Goal: Check status: Check status

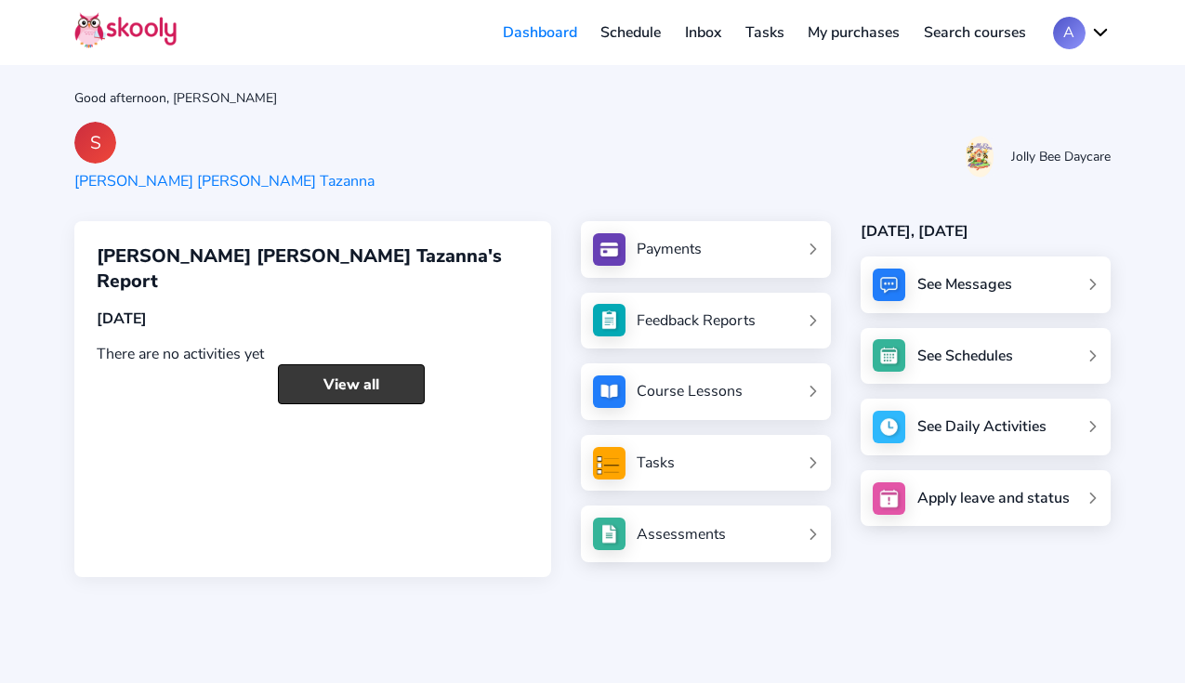
click at [384, 364] on link "View all" at bounding box center [351, 384] width 147 height 40
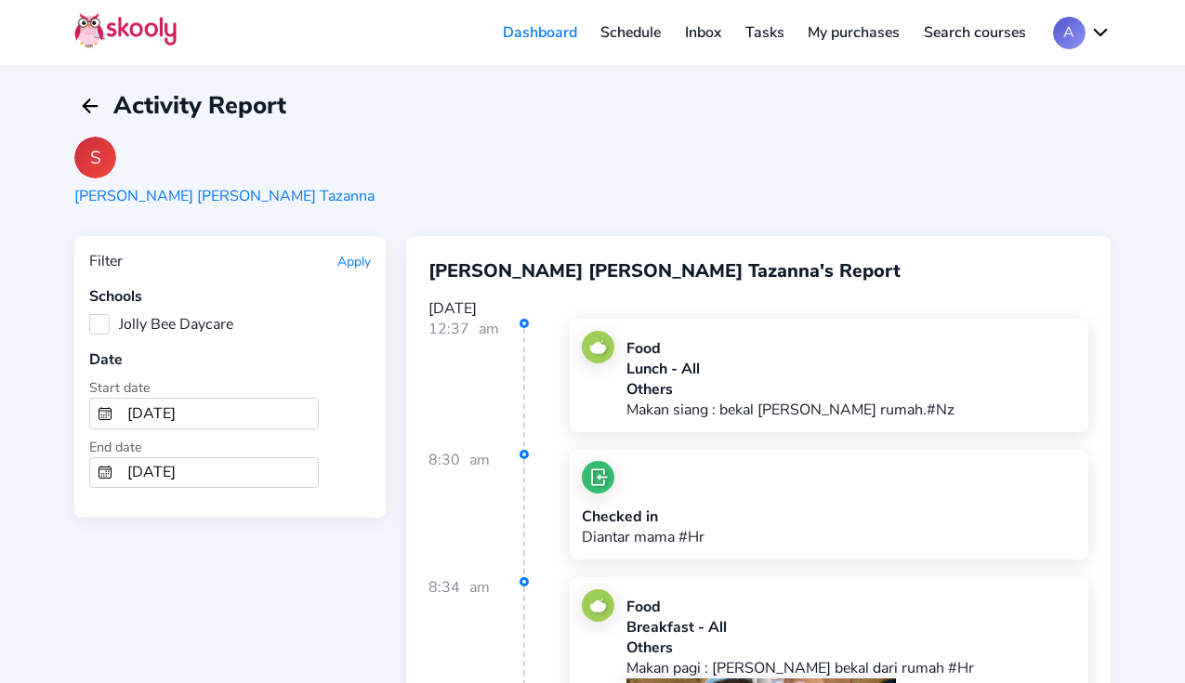
click at [105, 324] on label "Jolly Bee Daycare" at bounding box center [161, 324] width 144 height 20
click at [89, 314] on Daycare "Jolly Bee Daycare" at bounding box center [89, 314] width 0 height 0
click at [357, 263] on button "Apply" at bounding box center [353, 262] width 33 height 18
click at [351, 265] on button "Apply" at bounding box center [353, 262] width 33 height 18
click at [357, 256] on button "Apply" at bounding box center [353, 262] width 33 height 18
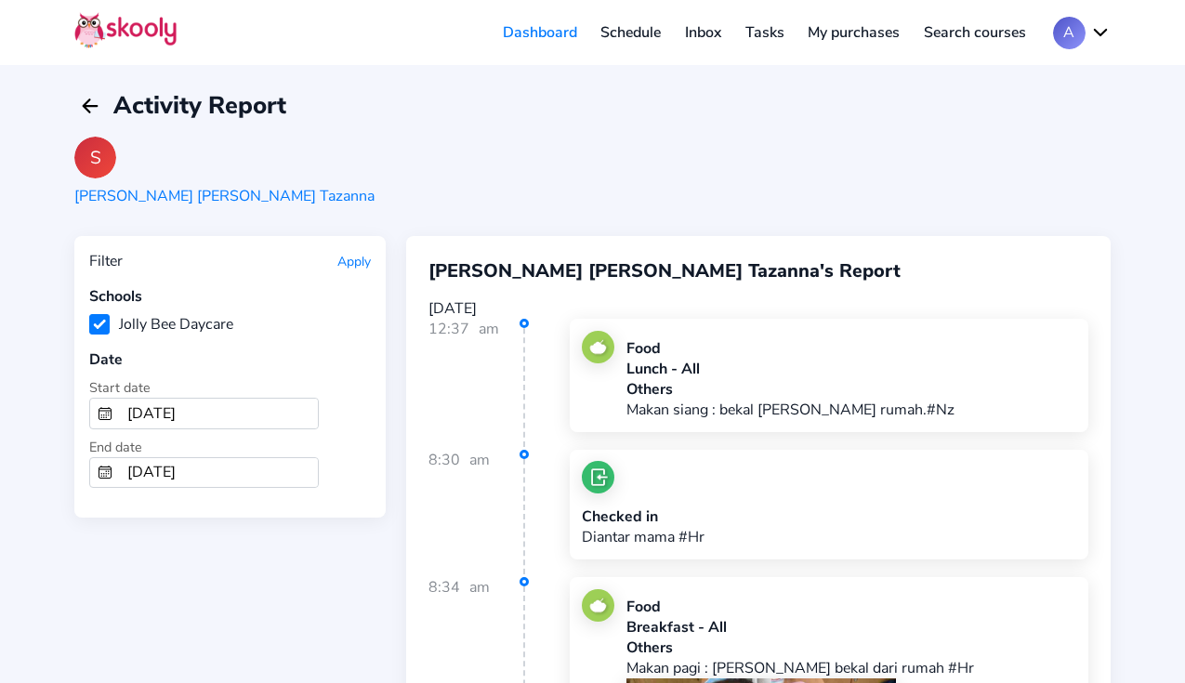
click at [192, 423] on input "[DATE]" at bounding box center [219, 414] width 198 height 30
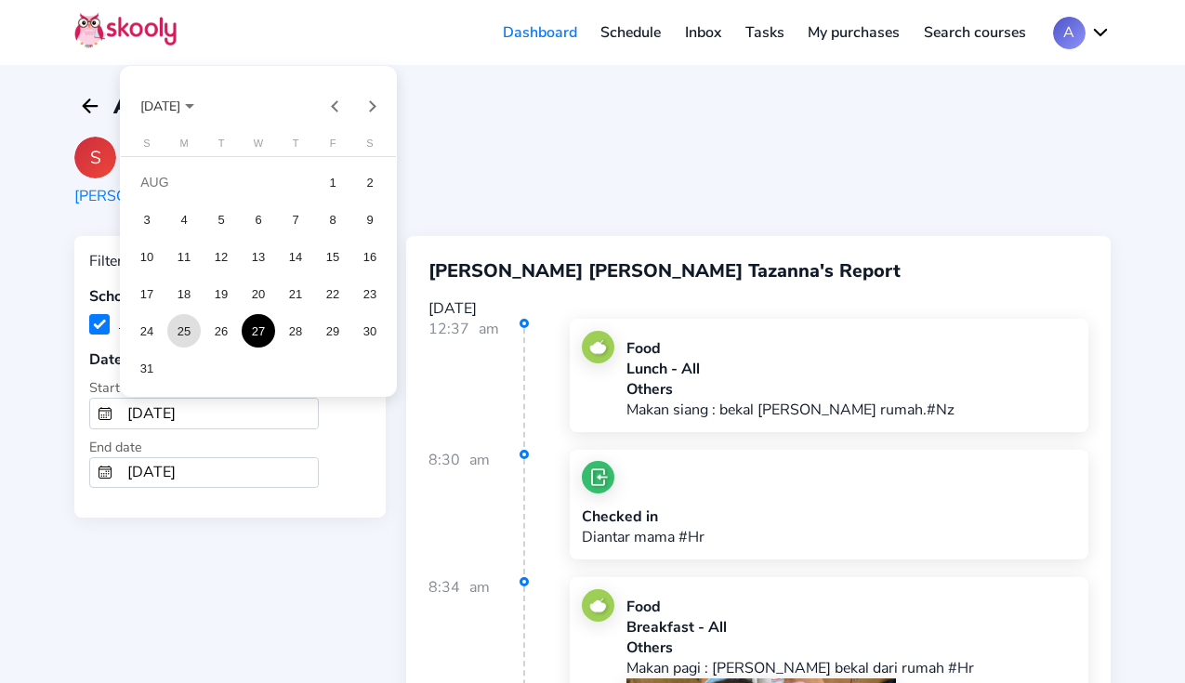
click at [187, 333] on div "25" at bounding box center [183, 330] width 33 height 33
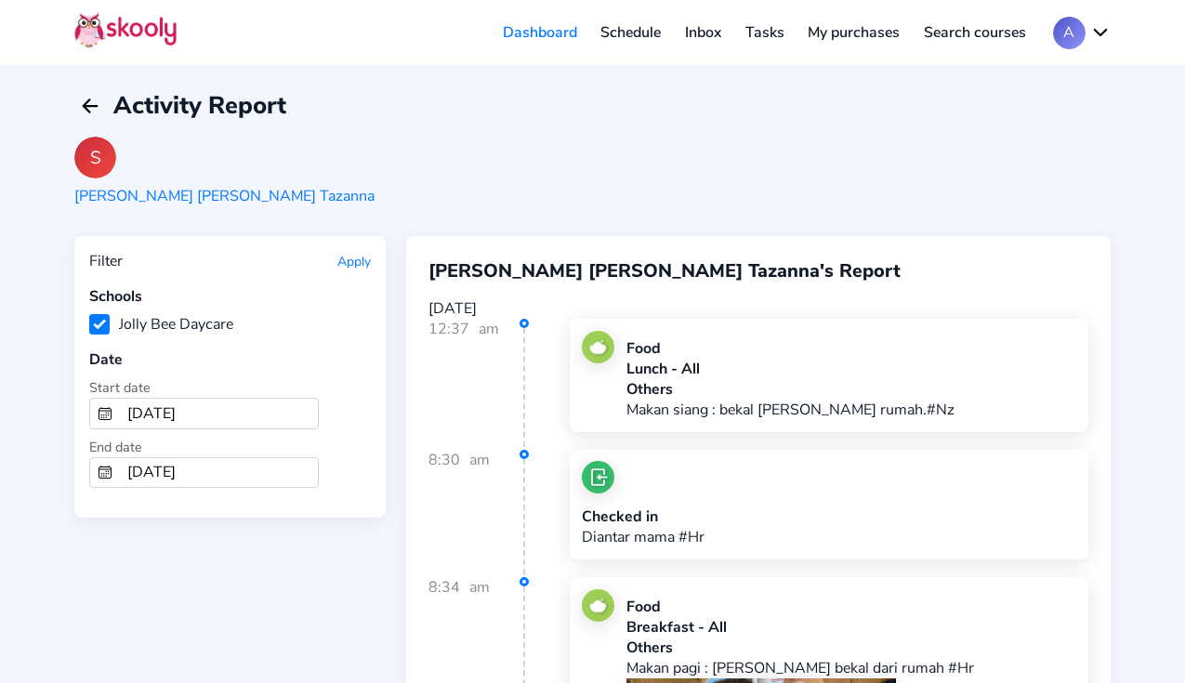
type input "[DATE]"
click at [350, 260] on button "Apply" at bounding box center [353, 262] width 33 height 18
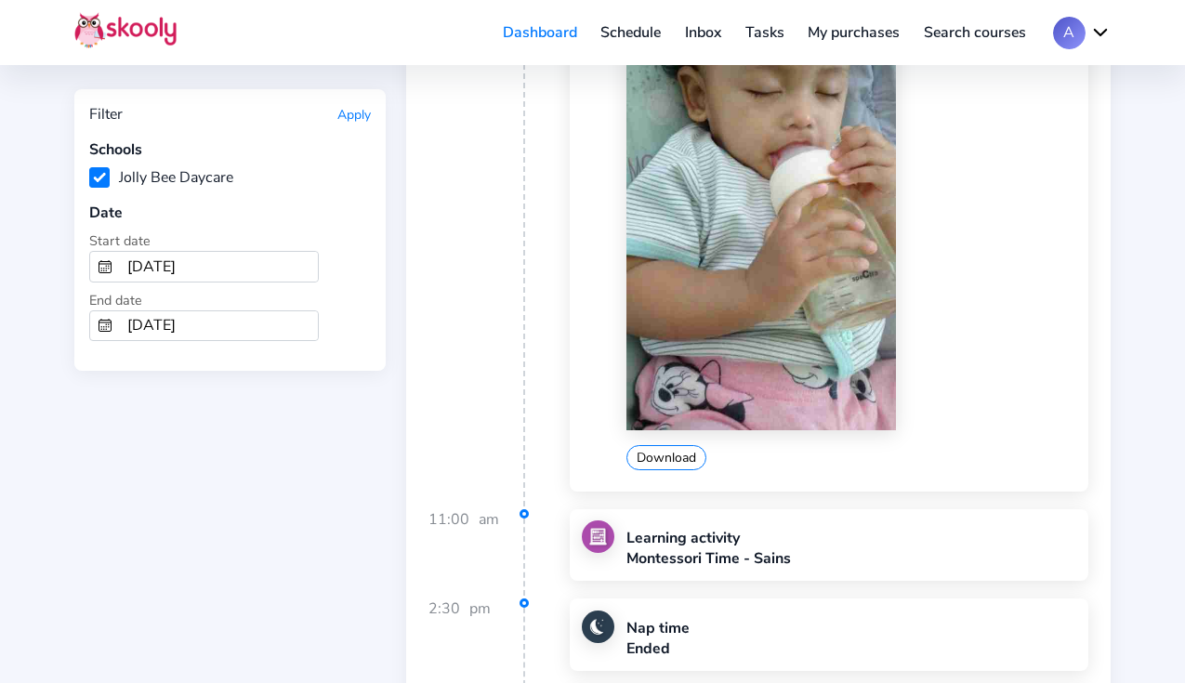
scroll to position [4034, 0]
